Goal: Transaction & Acquisition: Purchase product/service

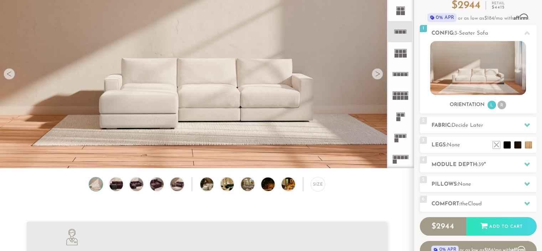
scroll to position [71, 0]
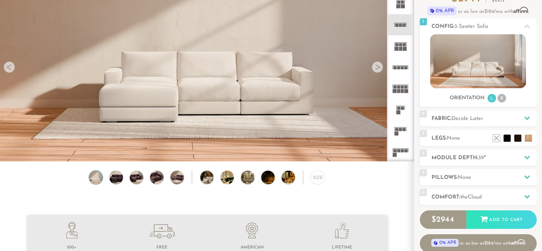
click at [379, 66] on div at bounding box center [377, 66] width 11 height 11
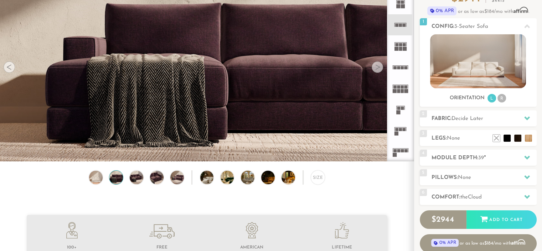
click at [377, 66] on div at bounding box center [377, 66] width 11 height 11
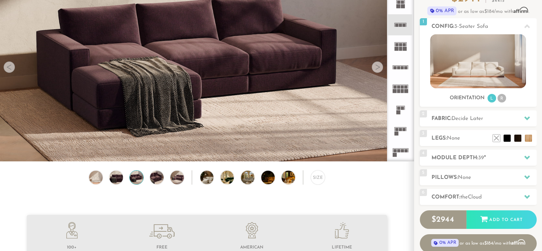
click at [376, 66] on div at bounding box center [377, 66] width 11 height 11
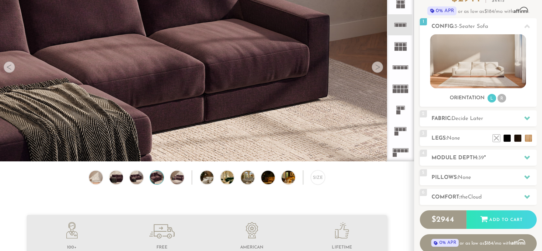
click at [376, 66] on div at bounding box center [377, 66] width 11 height 11
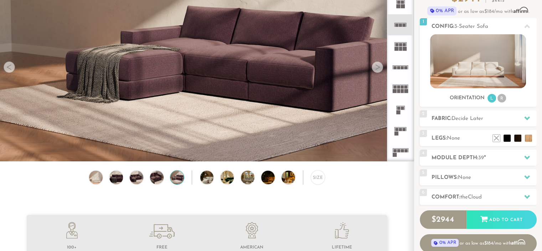
click at [376, 66] on div at bounding box center [377, 66] width 11 height 11
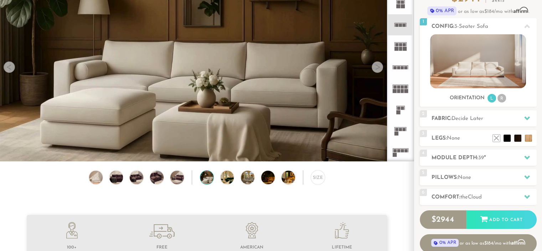
click at [376, 66] on div at bounding box center [377, 66] width 11 height 11
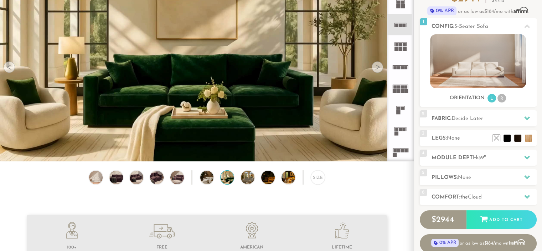
click at [376, 66] on div at bounding box center [377, 66] width 11 height 11
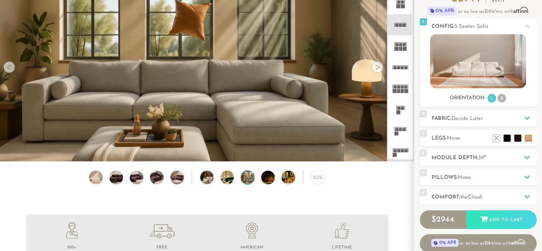
click at [376, 66] on div at bounding box center [377, 66] width 11 height 11
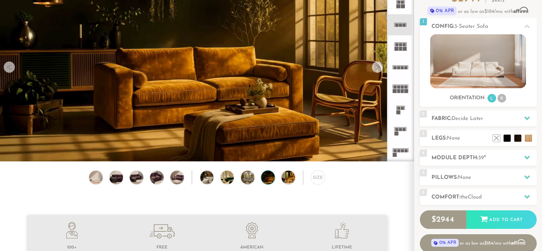
click at [376, 66] on div at bounding box center [377, 66] width 11 height 11
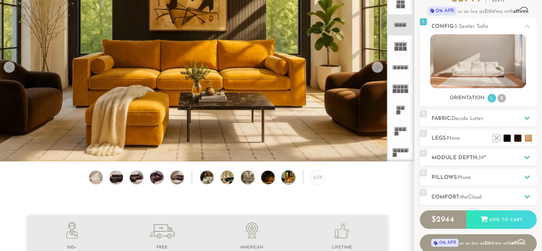
click at [376, 66] on div at bounding box center [377, 66] width 11 height 11
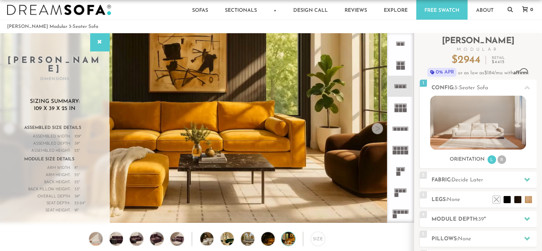
scroll to position [4, 0]
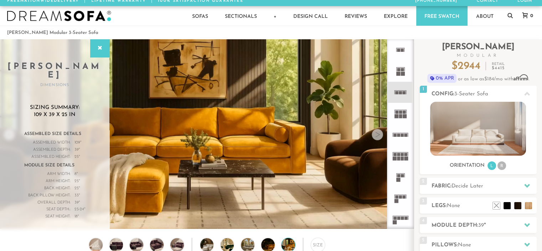
click at [378, 135] on div at bounding box center [377, 134] width 11 height 11
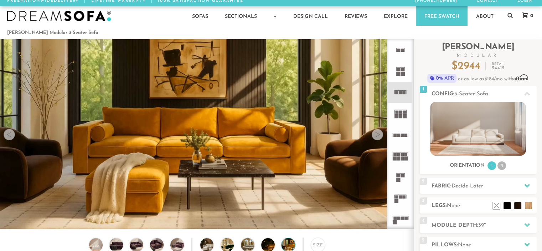
click at [376, 134] on div at bounding box center [377, 134] width 11 height 11
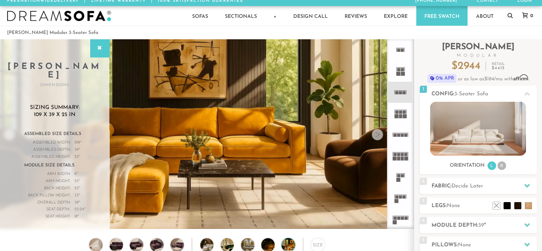
click at [376, 134] on div at bounding box center [377, 134] width 11 height 11
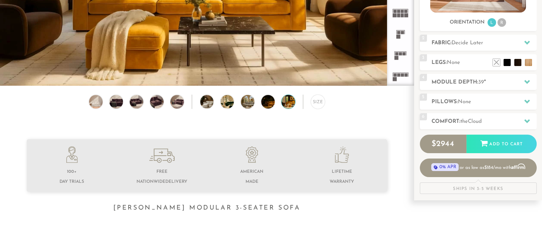
scroll to position [148, 0]
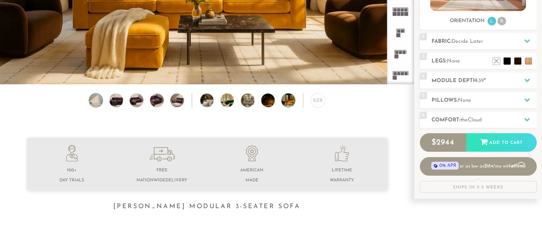
click at [98, 106] on img at bounding box center [96, 100] width 16 height 14
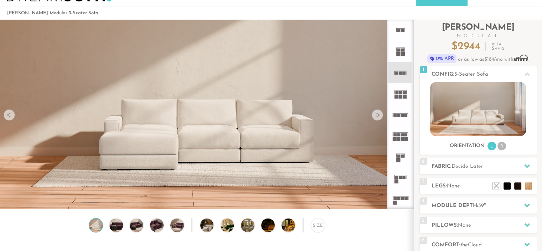
scroll to position [7, 0]
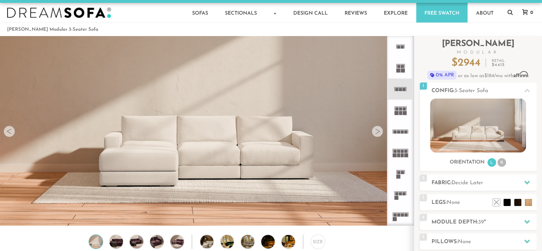
click at [379, 132] on div at bounding box center [377, 130] width 11 height 11
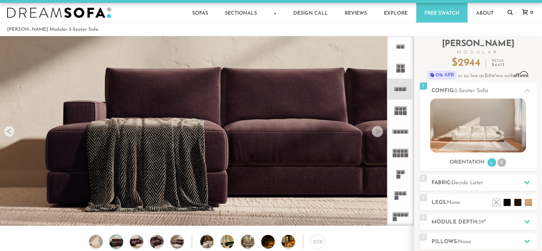
click at [376, 132] on div at bounding box center [377, 130] width 11 height 11
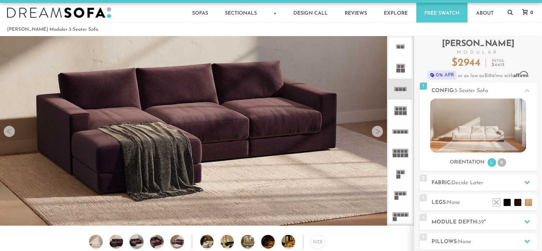
click at [376, 132] on div at bounding box center [377, 130] width 11 height 11
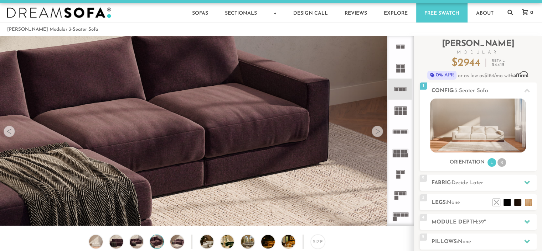
click at [376, 132] on div at bounding box center [377, 130] width 11 height 11
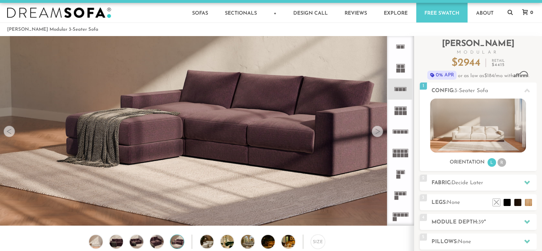
click at [376, 132] on div at bounding box center [377, 130] width 11 height 11
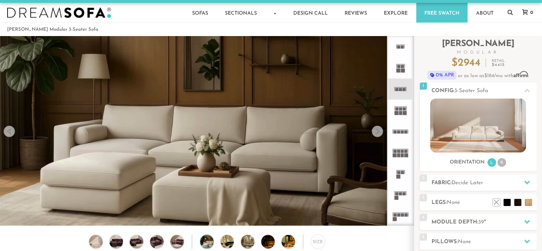
click at [376, 132] on div at bounding box center [377, 130] width 11 height 11
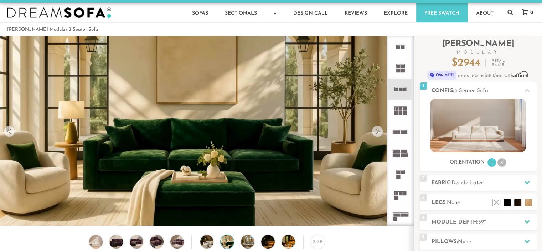
click at [376, 132] on div at bounding box center [377, 130] width 11 height 11
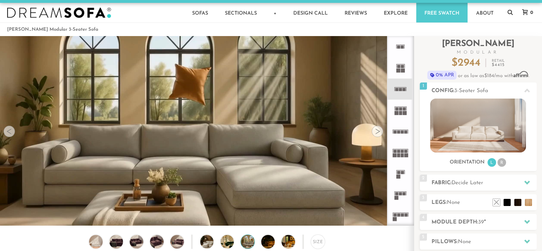
click at [376, 132] on div at bounding box center [377, 130] width 11 height 11
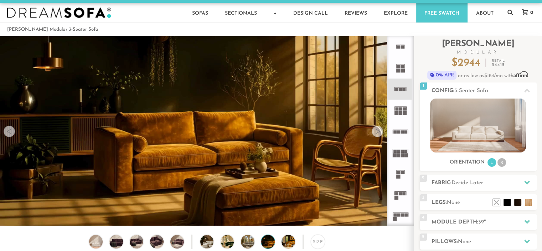
click at [376, 132] on div at bounding box center [377, 130] width 11 height 11
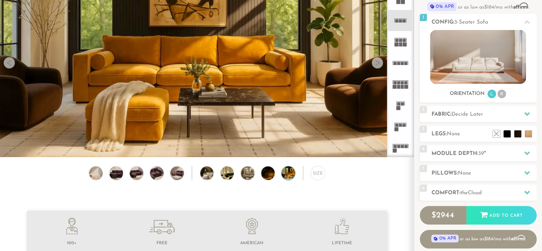
scroll to position [79, 0]
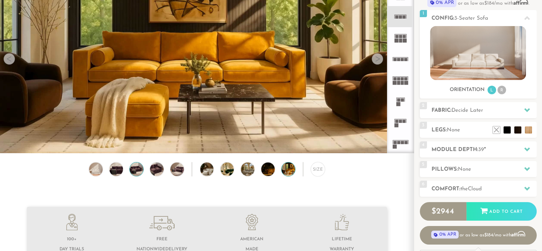
click at [135, 172] on img at bounding box center [136, 169] width 16 height 14
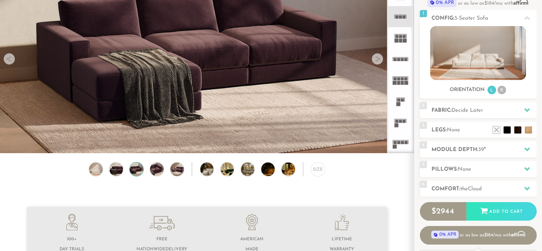
click at [149, 171] on div "Size" at bounding box center [207, 171] width 414 height 18
click at [155, 170] on img at bounding box center [157, 169] width 16 height 14
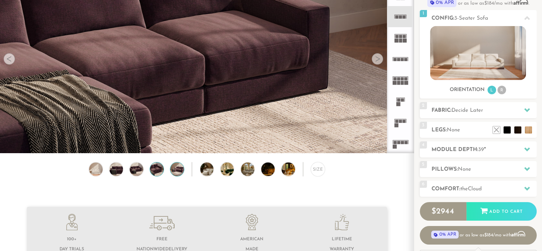
click at [177, 170] on img at bounding box center [177, 169] width 16 height 14
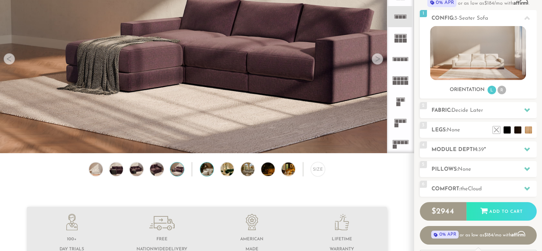
click at [203, 171] on img at bounding box center [212, 169] width 24 height 14
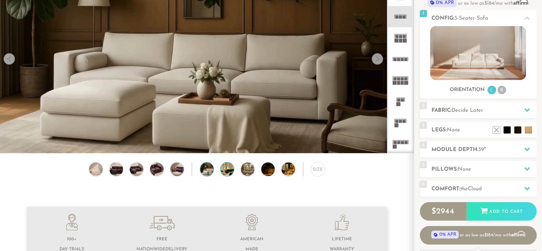
click at [226, 169] on img at bounding box center [233, 169] width 24 height 14
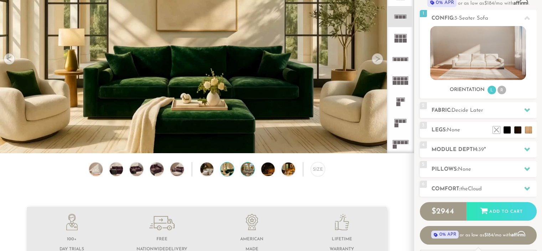
click at [246, 172] on img at bounding box center [253, 169] width 24 height 14
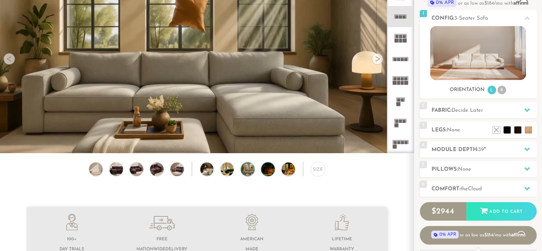
click at [267, 173] on img at bounding box center [273, 169] width 24 height 14
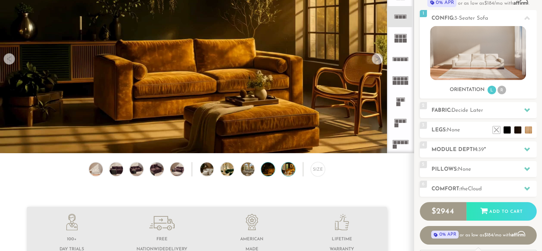
click at [289, 172] on img at bounding box center [294, 169] width 24 height 14
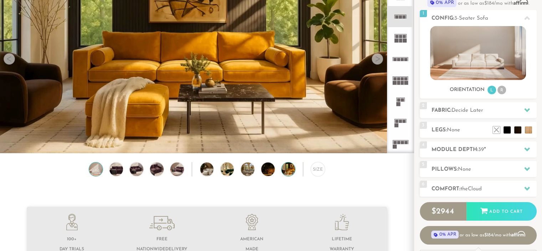
click at [95, 168] on img at bounding box center [96, 169] width 16 height 14
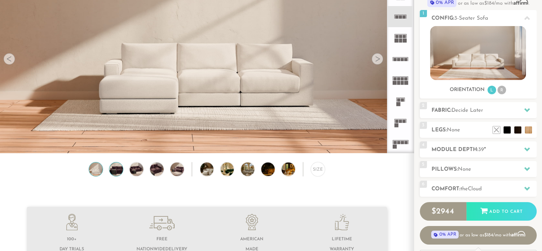
click at [122, 176] on img at bounding box center [116, 169] width 16 height 14
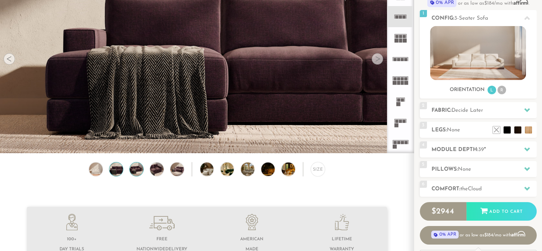
click at [138, 171] on img at bounding box center [136, 169] width 16 height 14
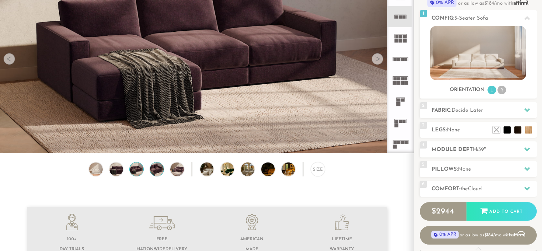
click at [157, 170] on img at bounding box center [157, 169] width 16 height 14
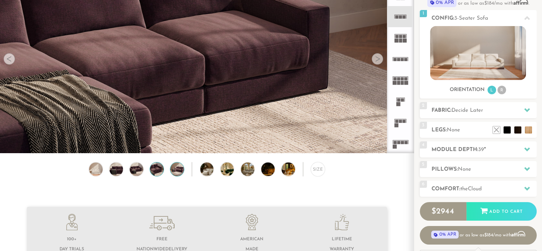
click at [178, 171] on img at bounding box center [177, 169] width 16 height 14
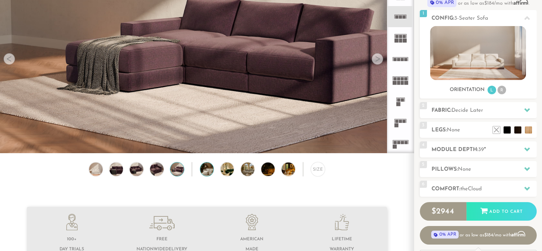
click at [205, 172] on img at bounding box center [212, 169] width 24 height 14
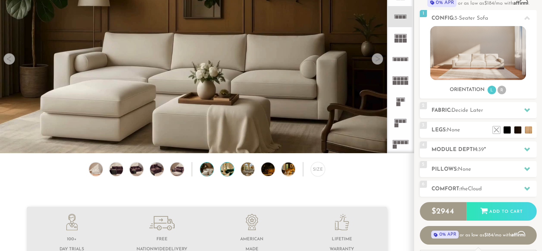
click at [228, 171] on img at bounding box center [233, 169] width 24 height 14
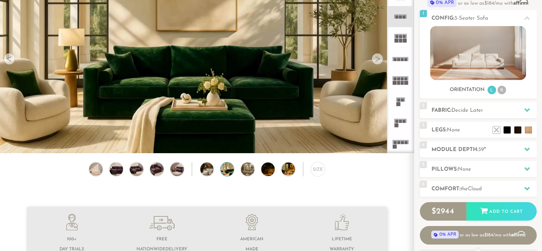
click at [227, 174] on img at bounding box center [233, 169] width 24 height 14
click at [246, 169] on img at bounding box center [253, 169] width 24 height 14
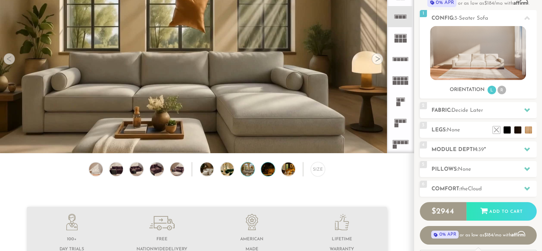
click at [265, 171] on img at bounding box center [273, 169] width 24 height 14
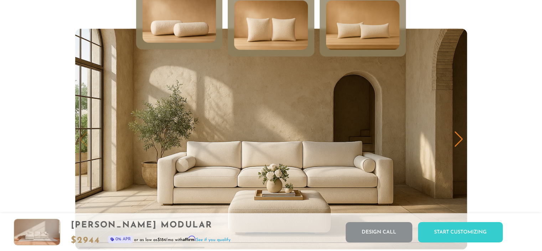
scroll to position [3539, 0]
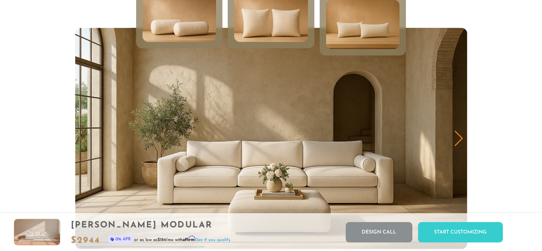
click at [276, 29] on img at bounding box center [271, 18] width 88 height 60
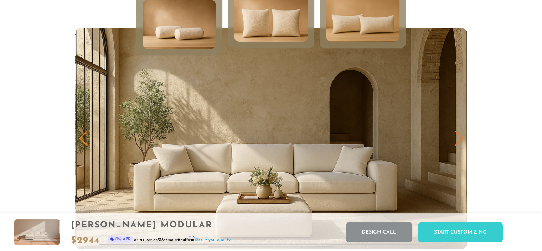
click at [364, 30] on img at bounding box center [363, 18] width 88 height 60
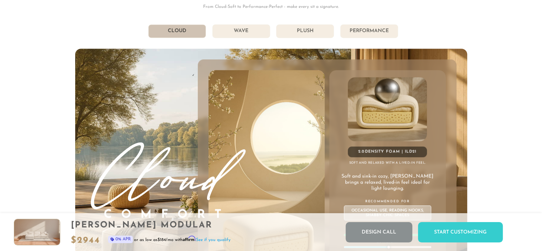
scroll to position [3865, 0]
click at [308, 35] on li "Plush" at bounding box center [305, 32] width 58 height 14
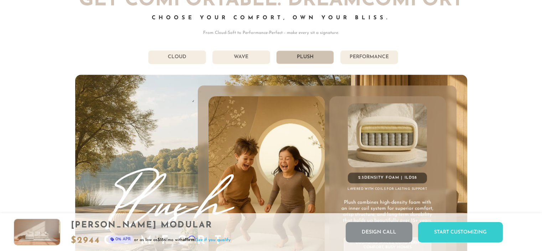
scroll to position [3834, 0]
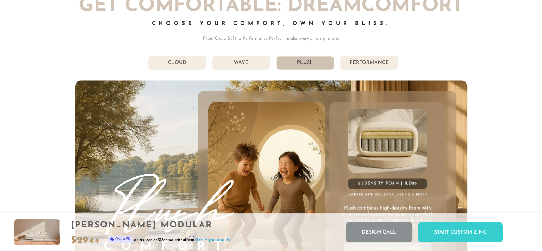
click at [380, 67] on li "Performance" at bounding box center [369, 63] width 58 height 14
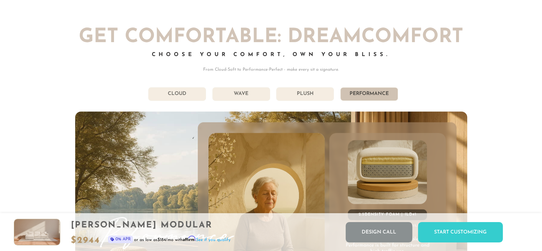
scroll to position [3801, 0]
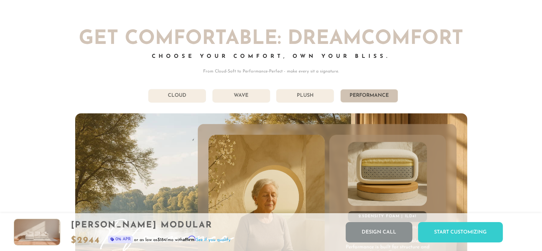
click at [181, 92] on li "Cloud" at bounding box center [177, 96] width 58 height 14
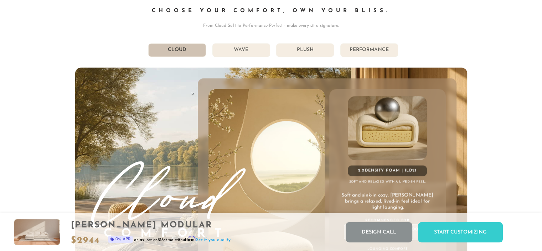
scroll to position [3841, 0]
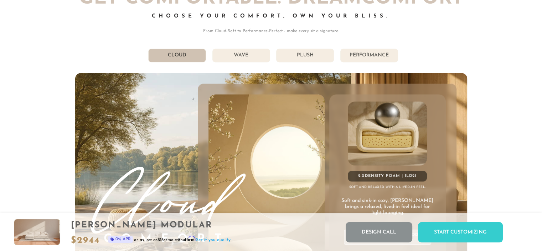
click at [241, 52] on li "Wave" at bounding box center [241, 55] width 58 height 14
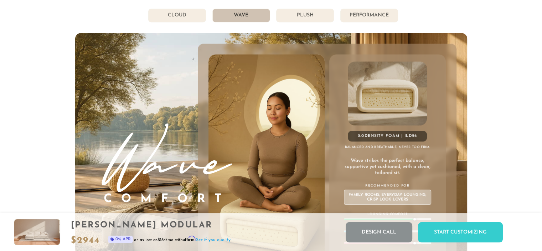
scroll to position [3881, 0]
click at [309, 15] on li "Plush" at bounding box center [305, 16] width 58 height 14
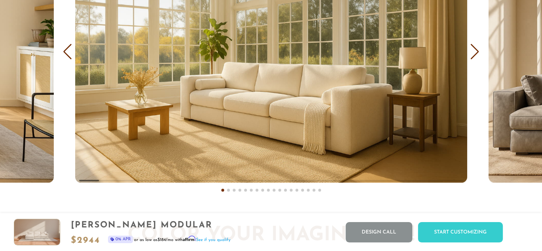
scroll to position [4348, 0]
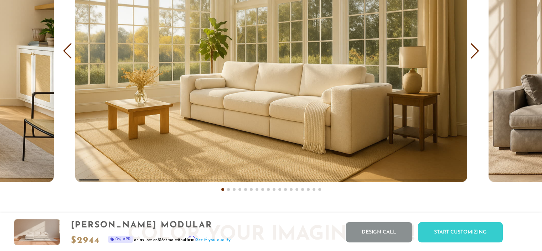
click at [473, 56] on div "Next slide" at bounding box center [475, 51] width 10 height 16
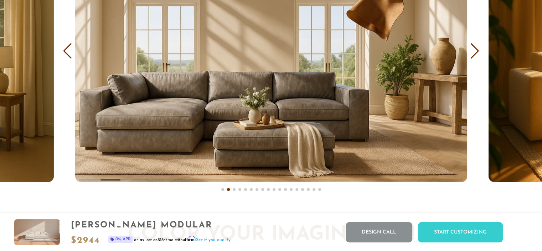
click at [473, 56] on div "Next slide" at bounding box center [475, 51] width 10 height 16
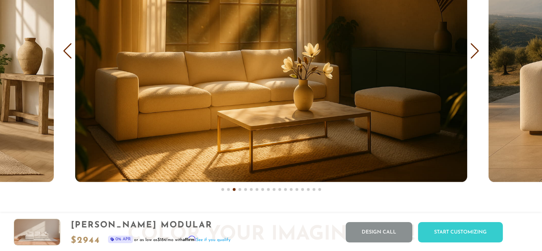
click at [473, 56] on div "Next slide" at bounding box center [475, 51] width 10 height 16
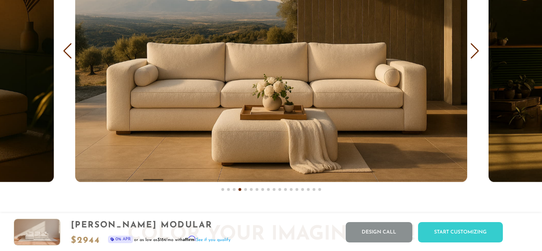
click at [473, 56] on div "Next slide" at bounding box center [475, 51] width 10 height 16
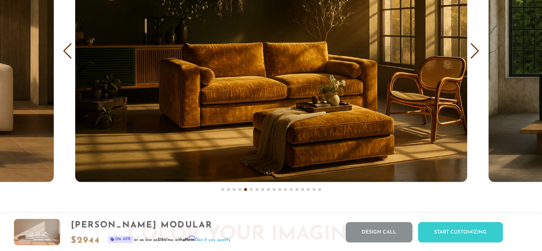
click at [473, 56] on div "Next slide" at bounding box center [475, 51] width 10 height 16
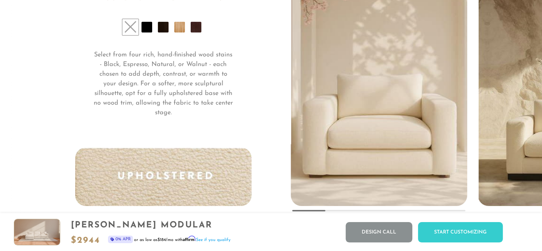
scroll to position [5355, 0]
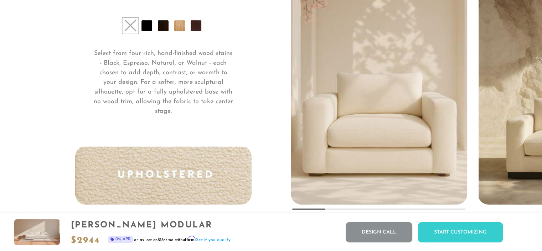
click at [197, 26] on li at bounding box center [196, 25] width 11 height 11
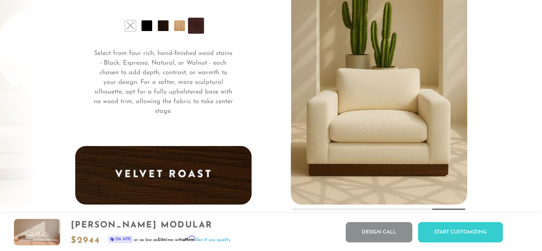
click at [176, 30] on li at bounding box center [179, 25] width 11 height 11
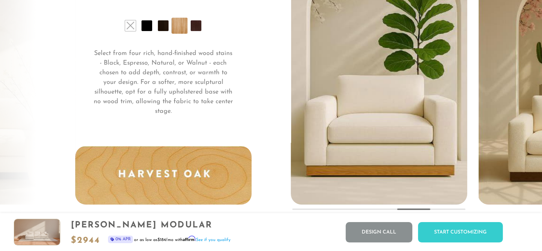
click at [163, 28] on li at bounding box center [163, 25] width 11 height 11
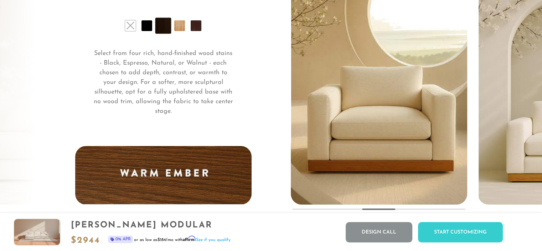
click at [130, 26] on li at bounding box center [130, 25] width 11 height 11
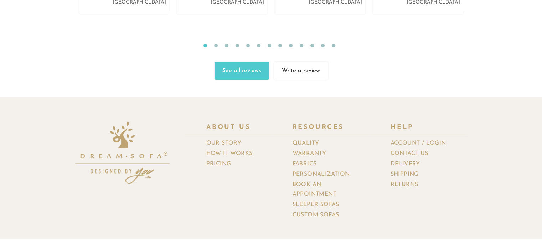
scroll to position [7739, 0]
